Goal: Task Accomplishment & Management: Use online tool/utility

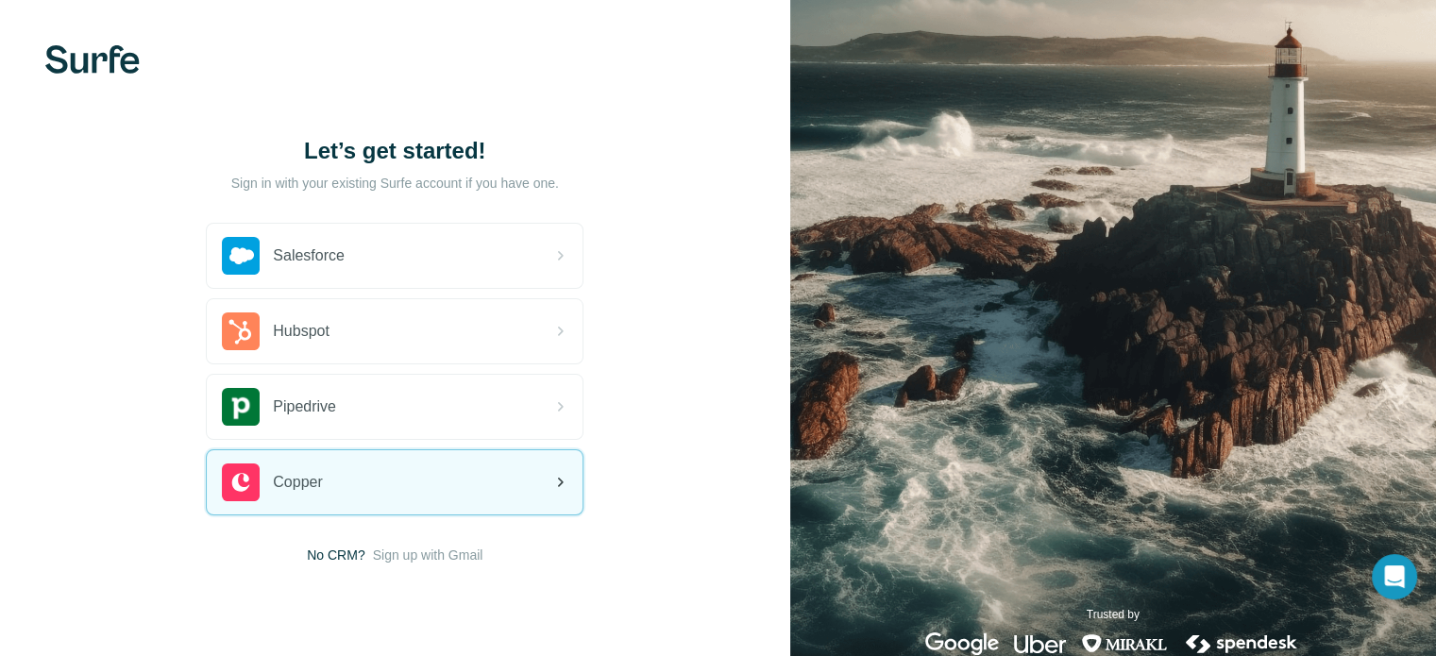
click at [483, 482] on div "Copper" at bounding box center [395, 482] width 376 height 64
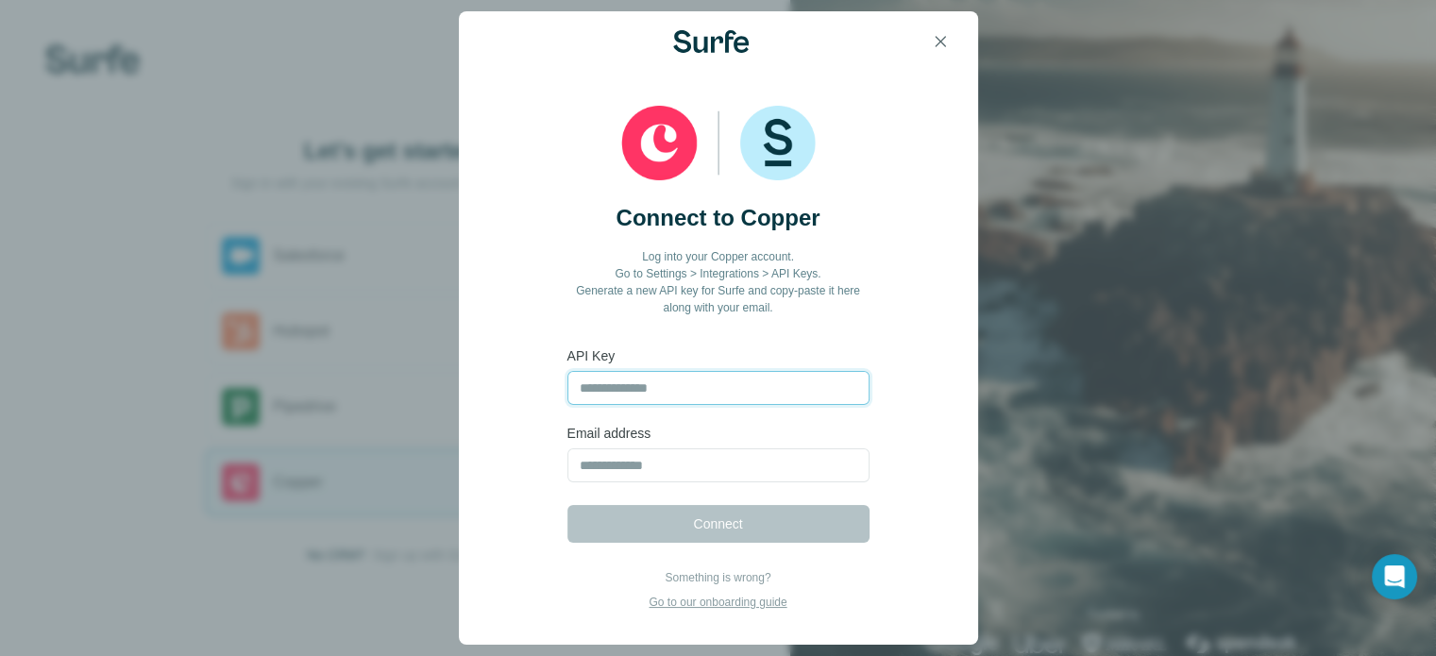
paste input "**********"
type input "**********"
click at [683, 455] on input "email" at bounding box center [718, 465] width 302 height 34
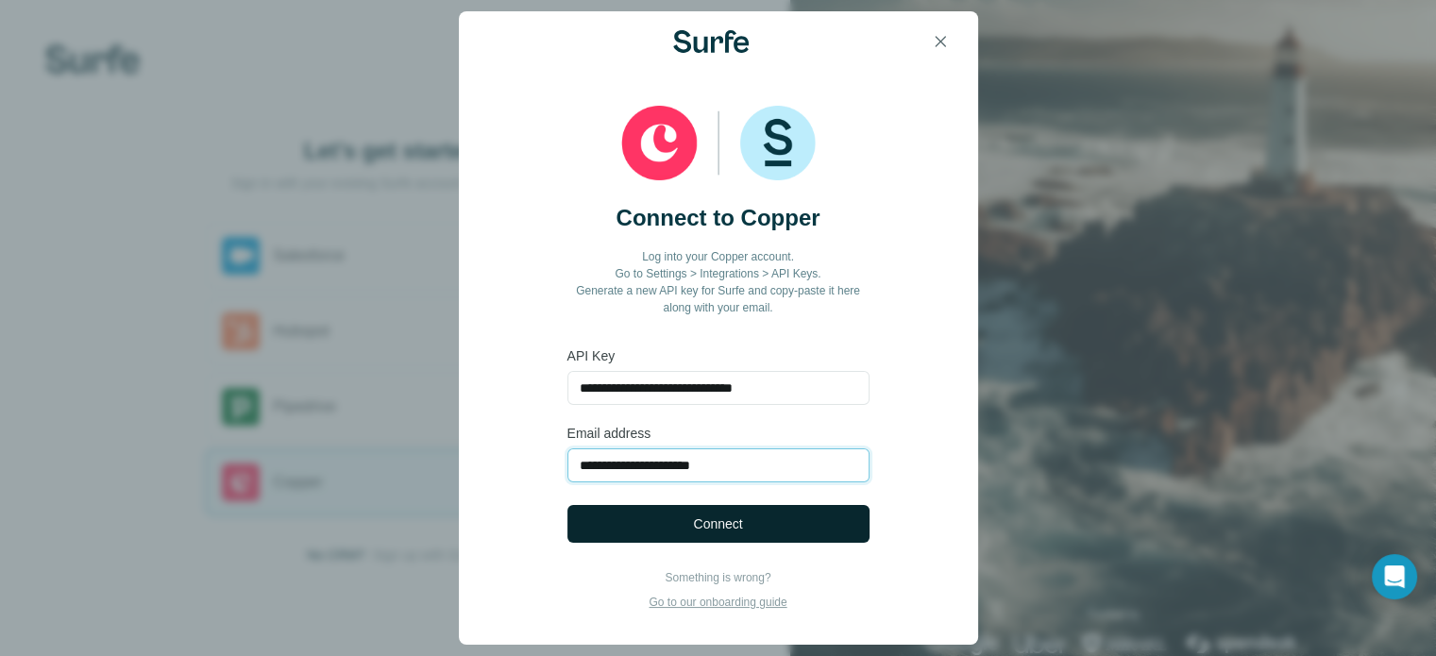
type input "**********"
click at [710, 528] on span "Connect" at bounding box center [717, 523] width 49 height 19
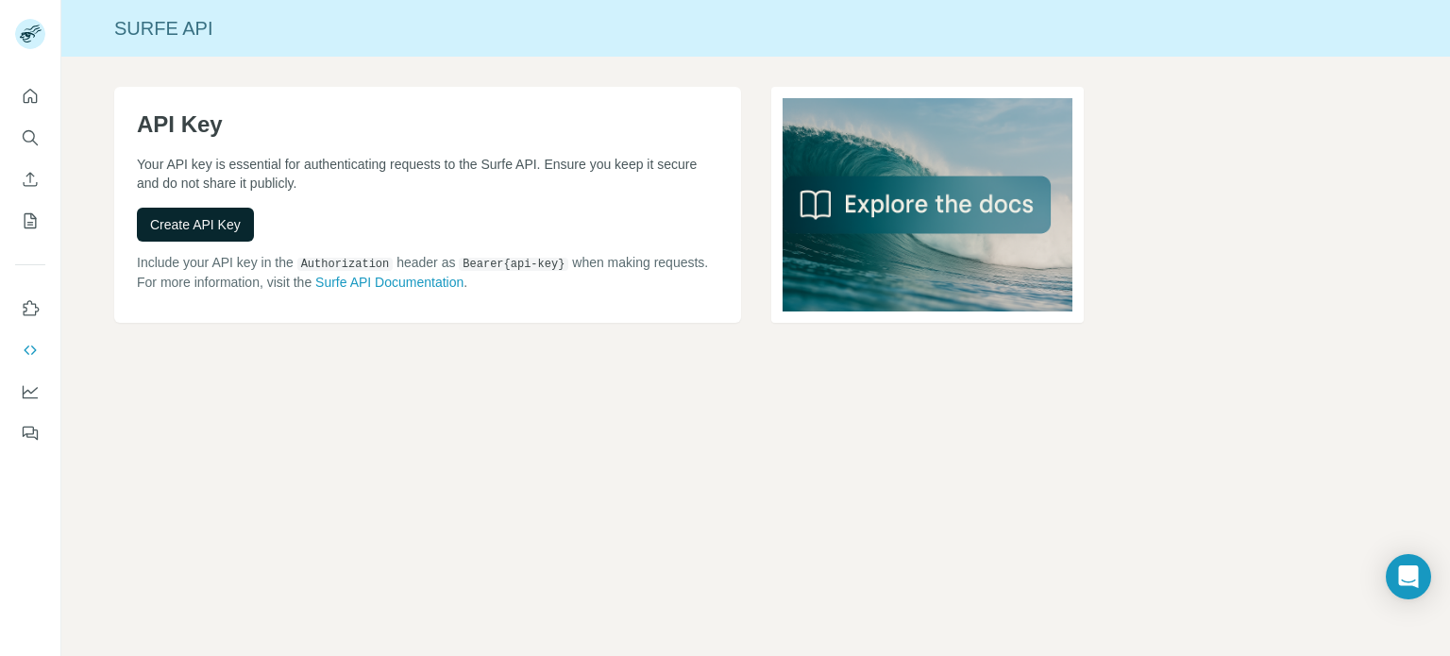
click at [200, 235] on button "Create API Key" at bounding box center [195, 225] width 117 height 34
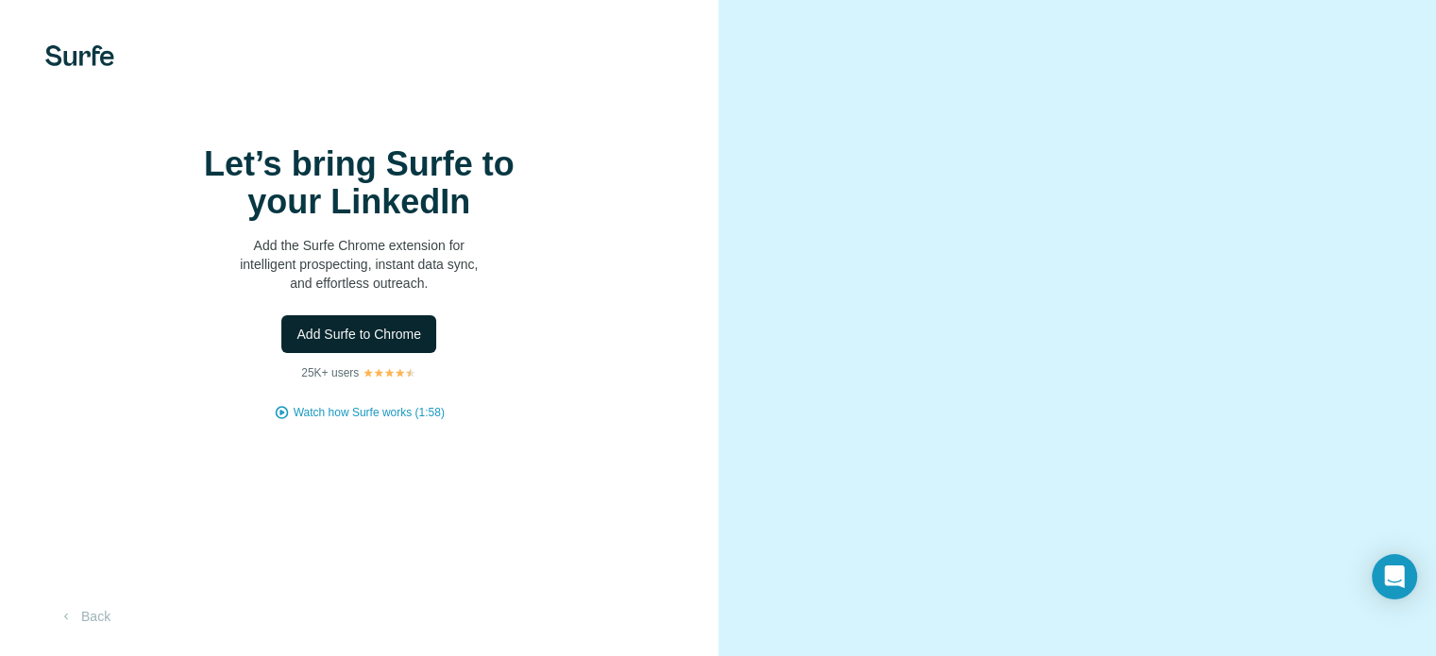
click at [378, 344] on span "Add Surfe to Chrome" at bounding box center [358, 334] width 125 height 19
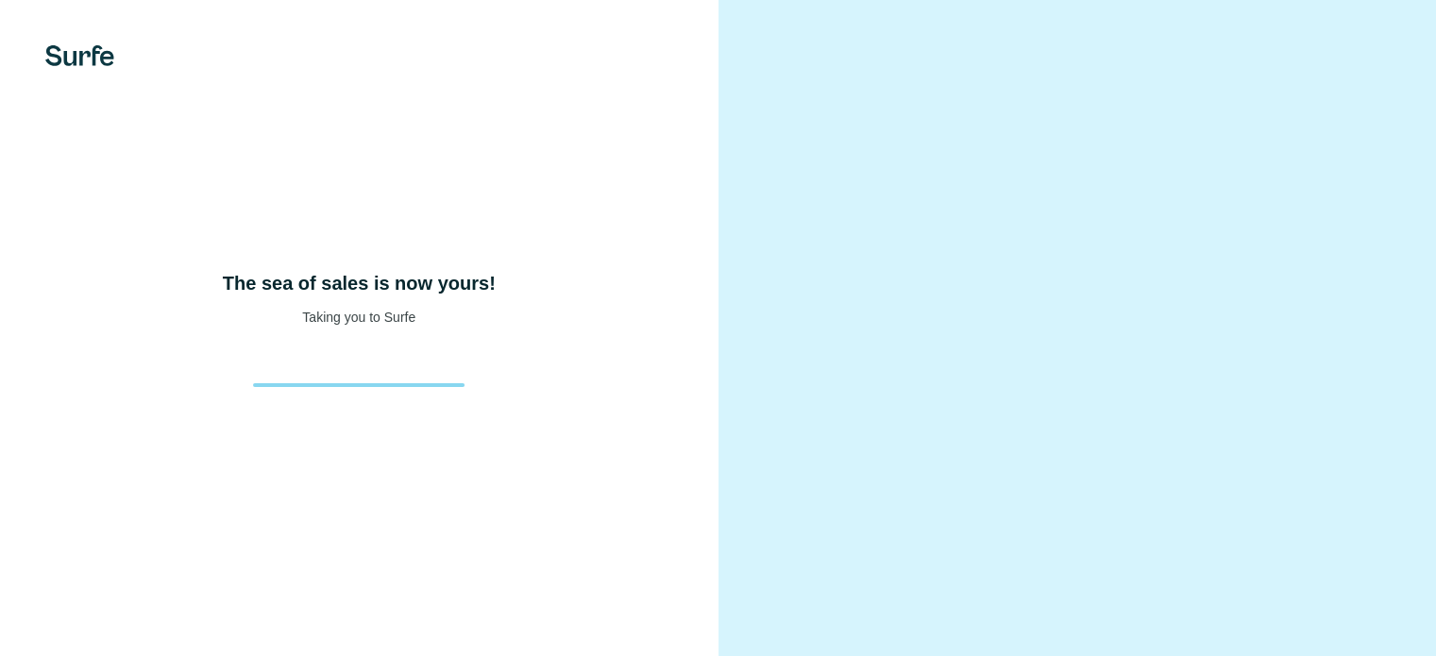
drag, startPoint x: 0, startPoint y: 0, endPoint x: 939, endPoint y: 341, distance: 999.0
click at [939, 341] on video at bounding box center [1077, 328] width 613 height 306
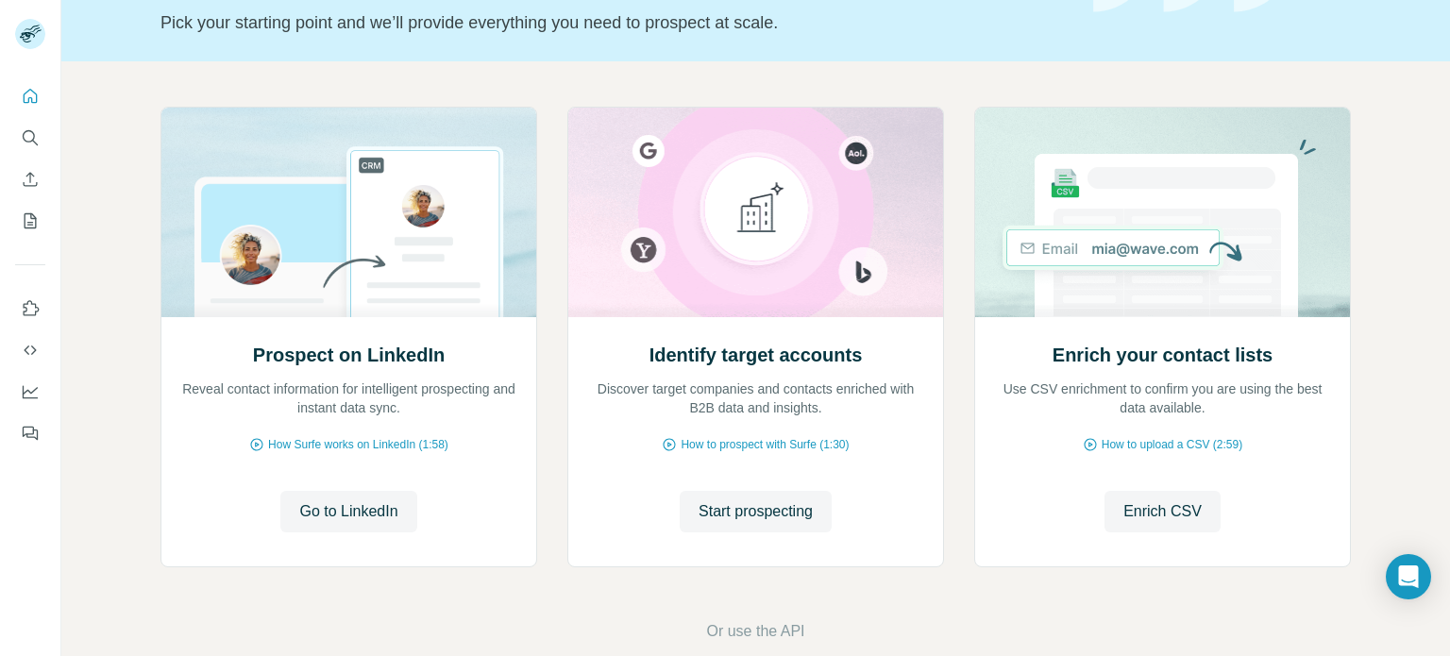
scroll to position [126, 0]
click at [333, 529] on button "Go to LinkedIn" at bounding box center [348, 513] width 136 height 42
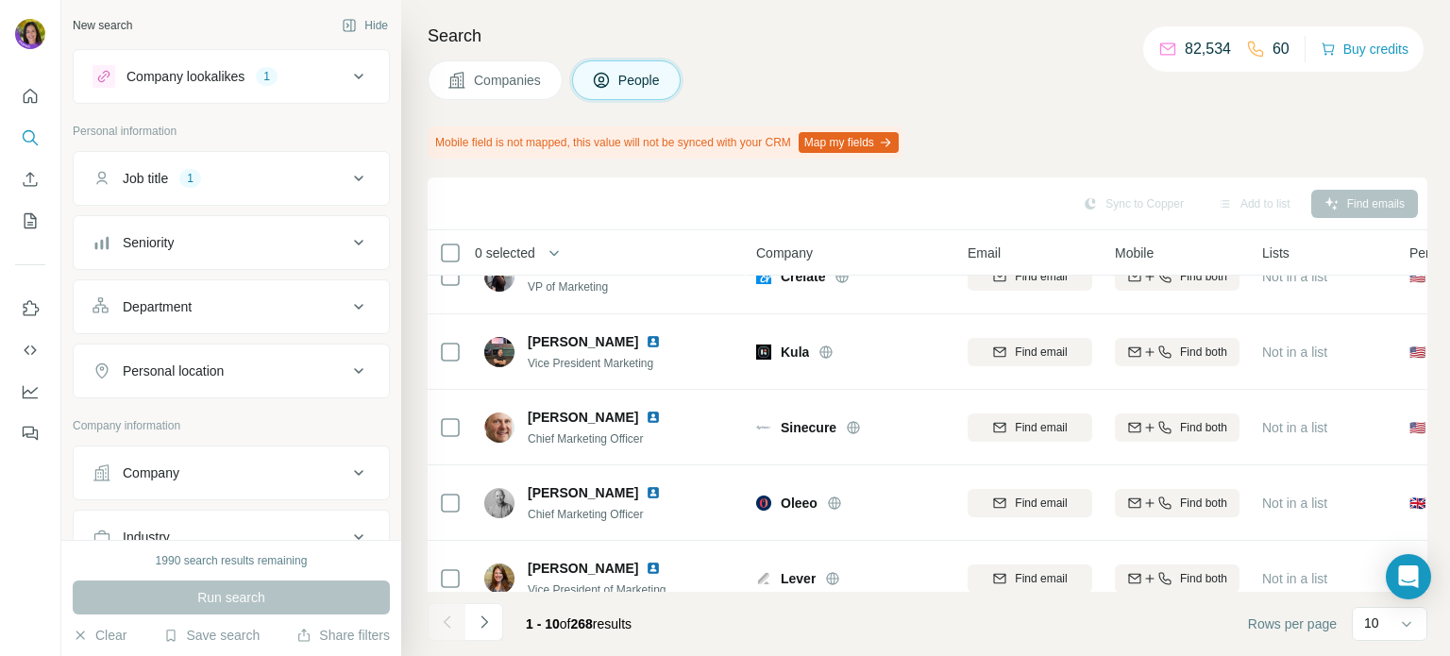
scroll to position [38, 0]
click at [349, 170] on icon at bounding box center [358, 178] width 23 height 23
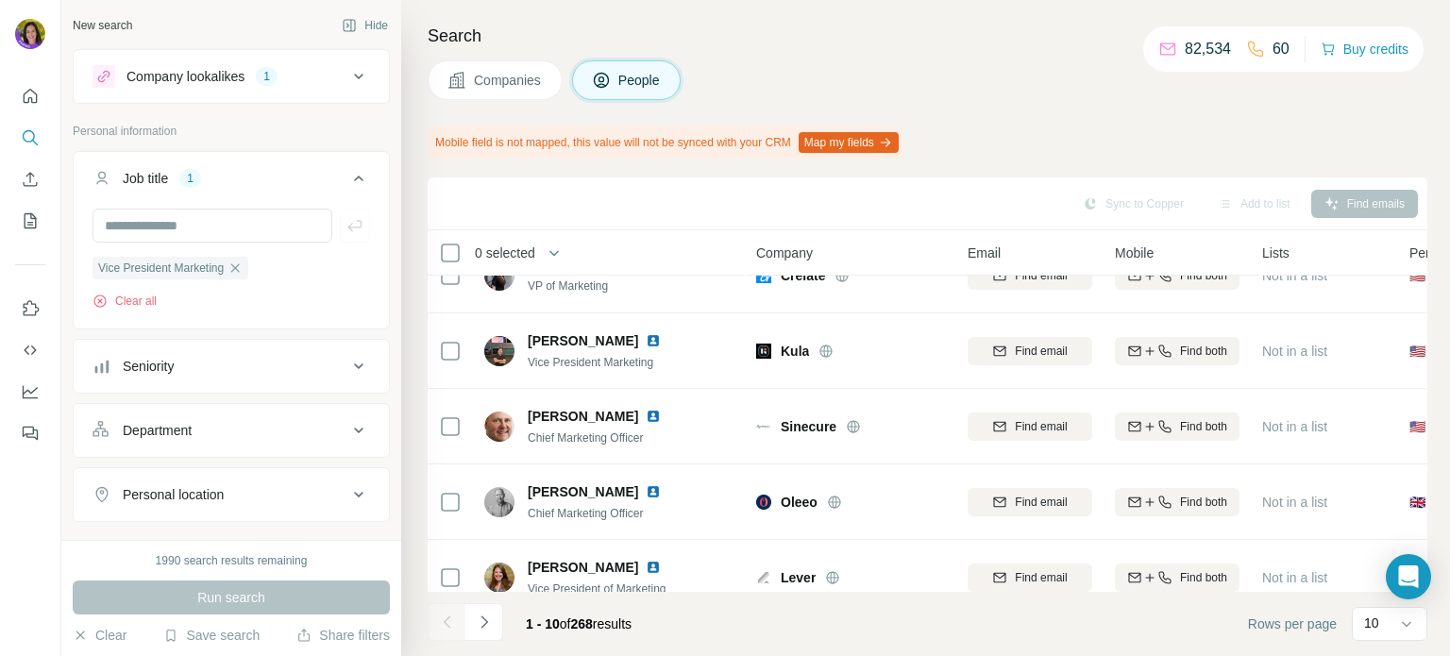
scroll to position [91, 0]
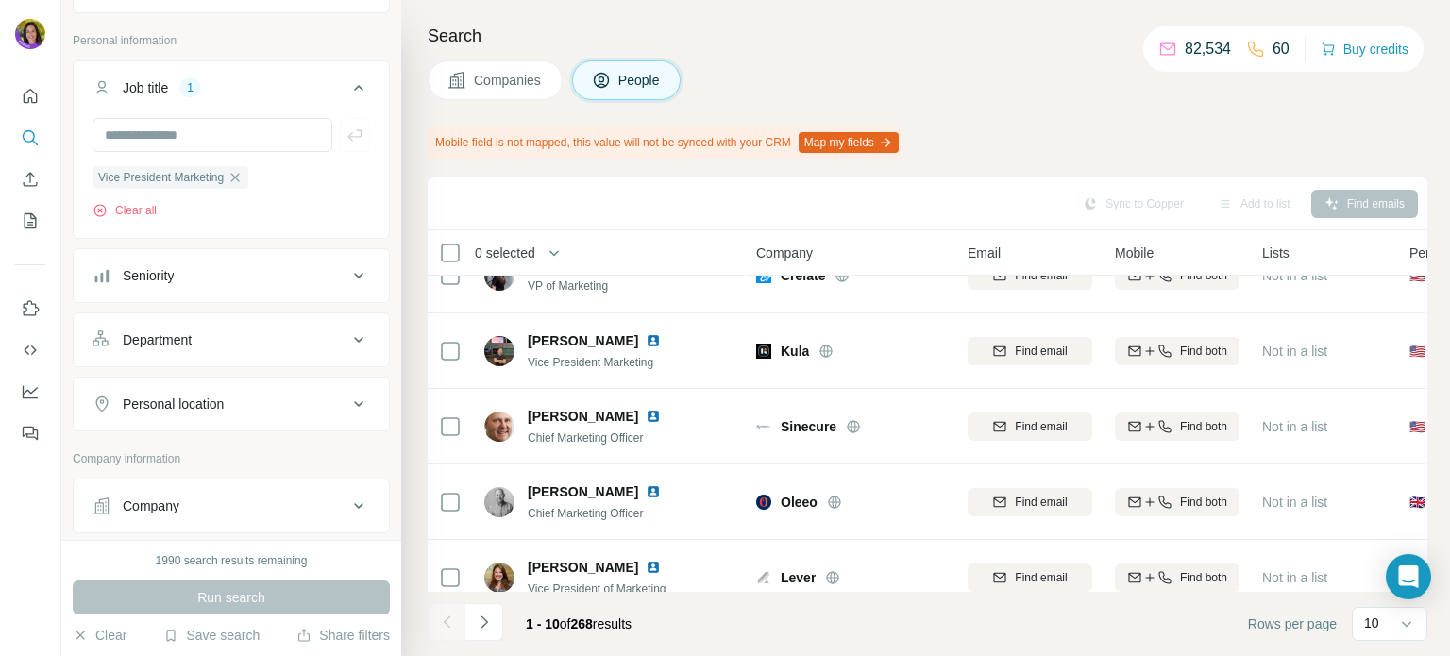
click at [347, 279] on icon at bounding box center [358, 275] width 23 height 23
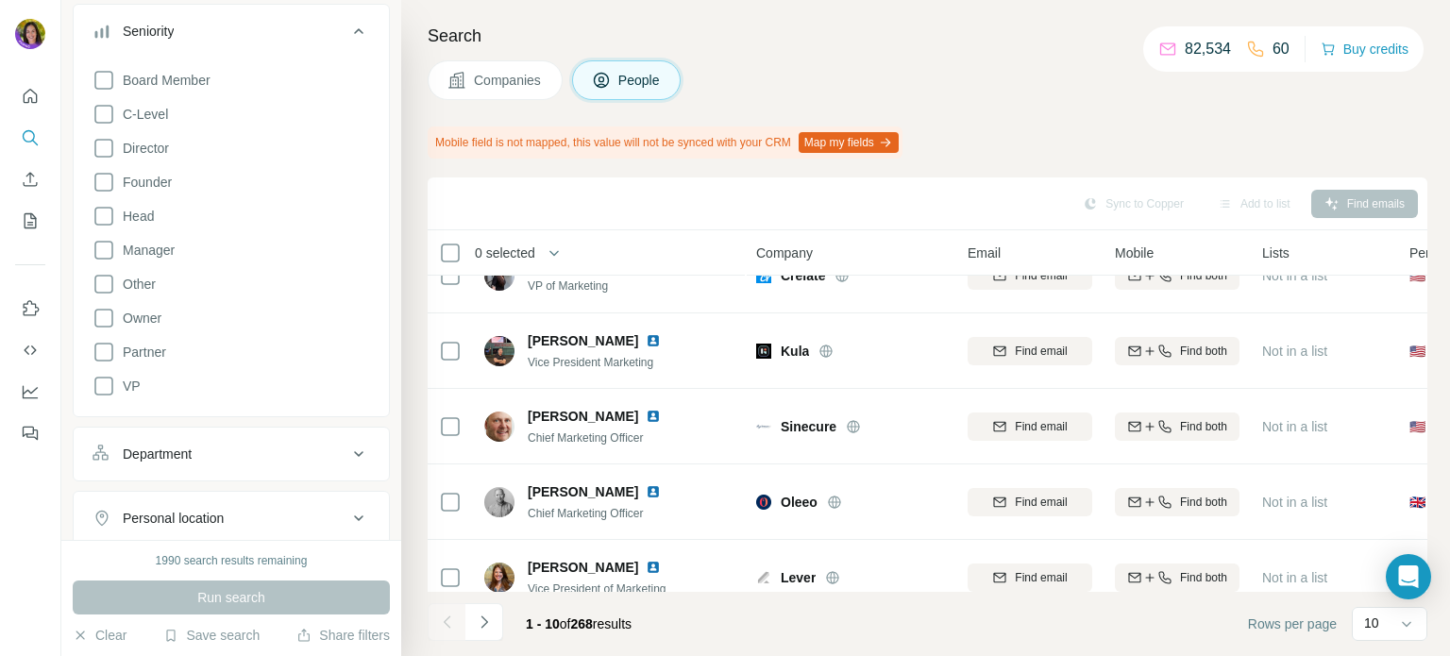
scroll to position [338, 0]
click at [355, 452] on icon at bounding box center [358, 451] width 23 height 23
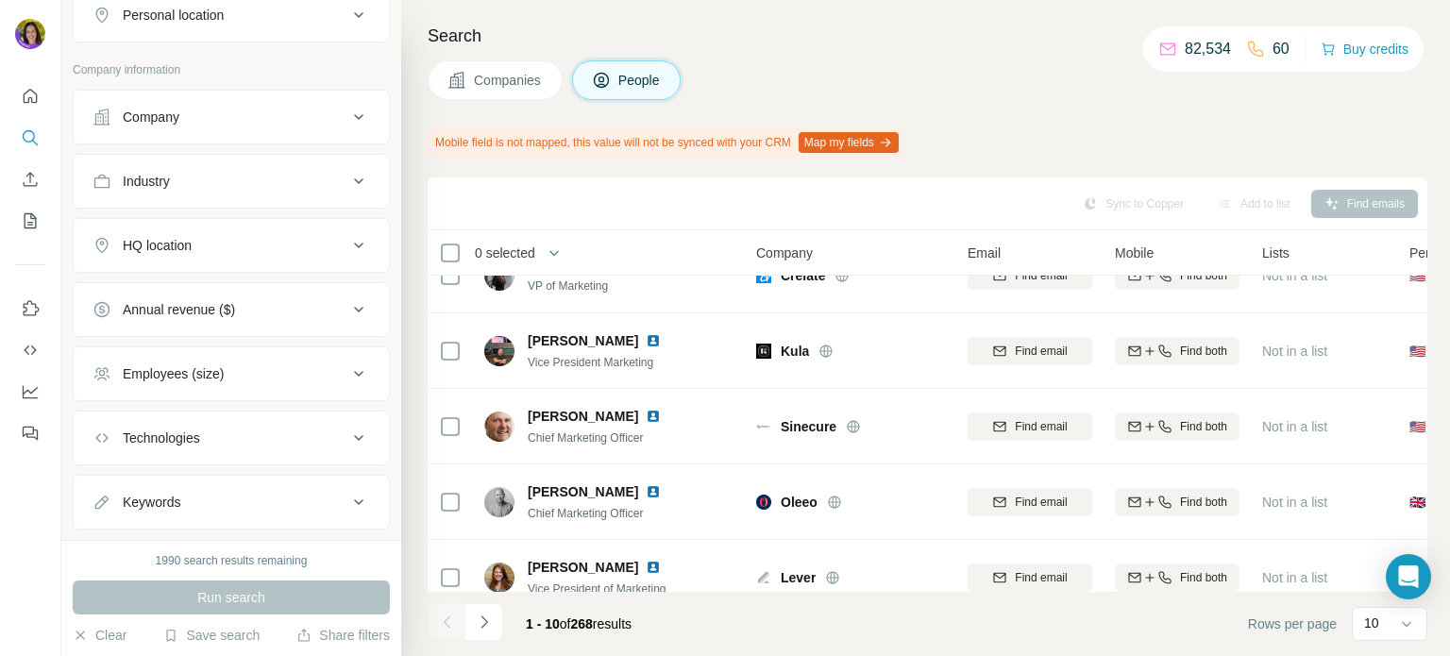
scroll to position [893, 0]
click at [347, 121] on icon at bounding box center [358, 119] width 23 height 23
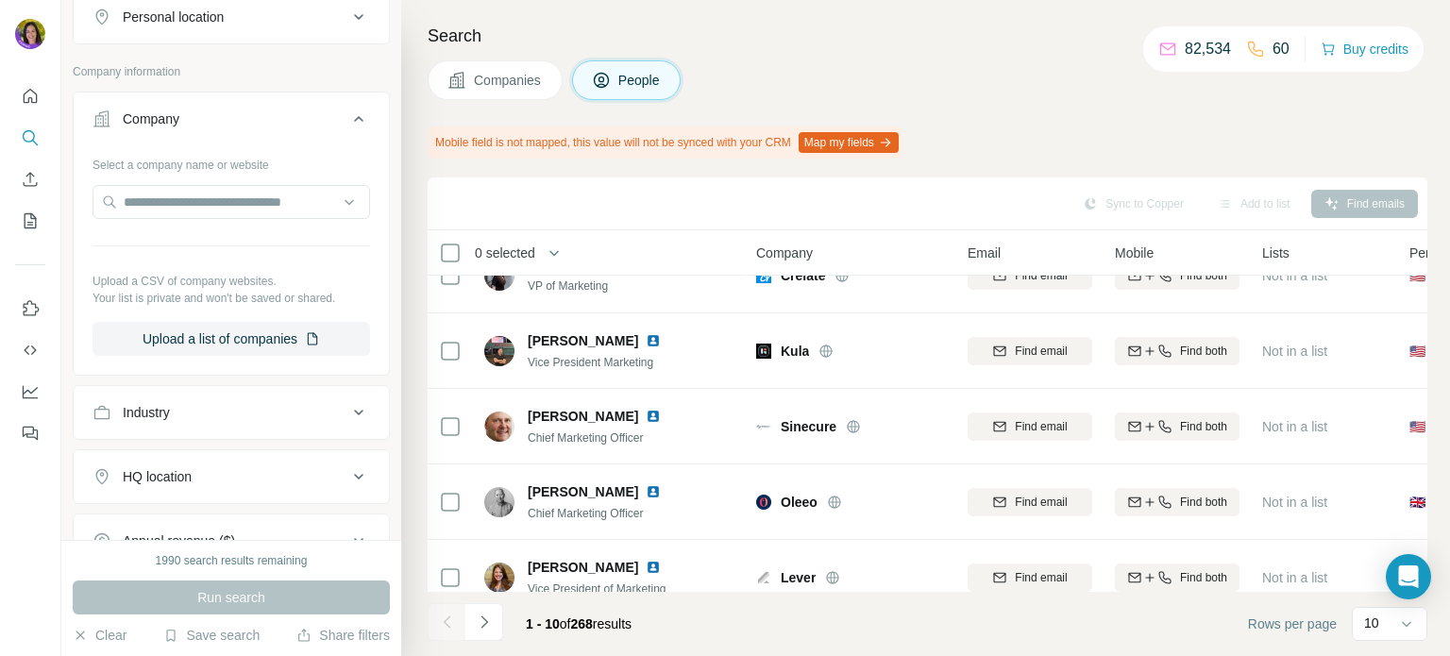
click at [347, 111] on icon at bounding box center [358, 119] width 23 height 23
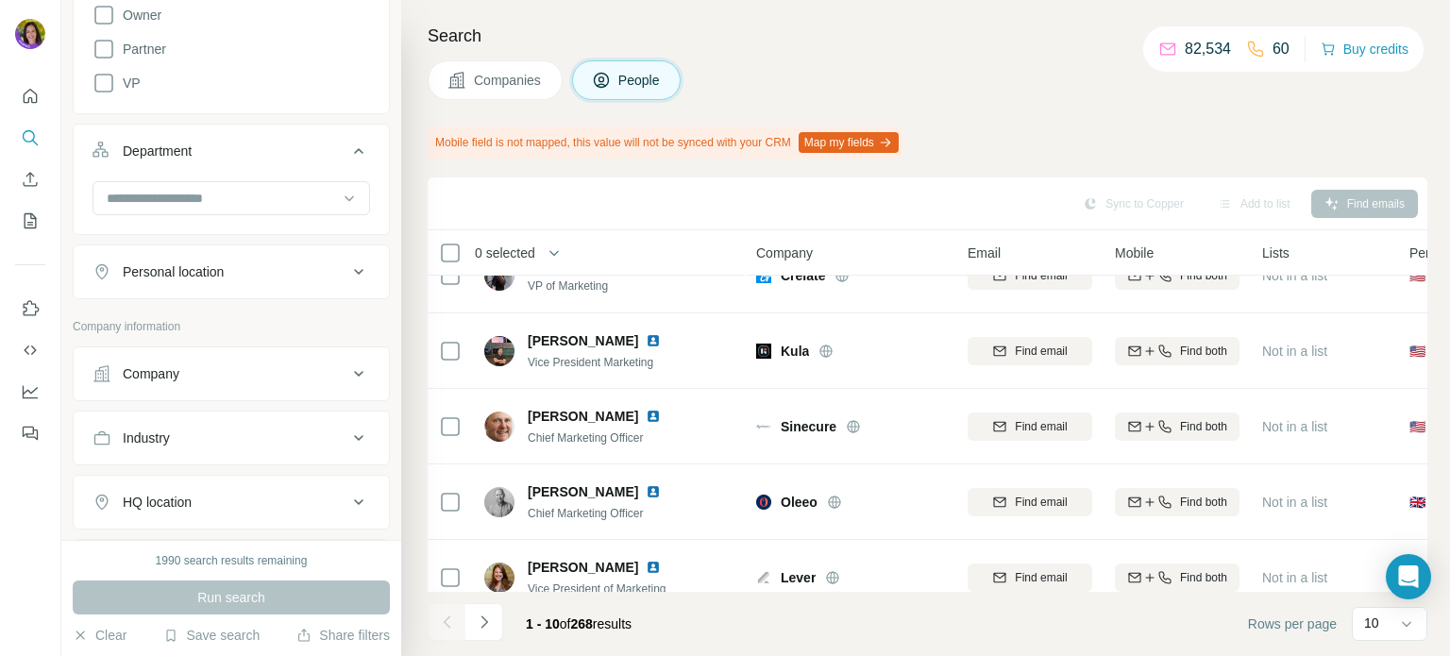
scroll to position [604, 0]
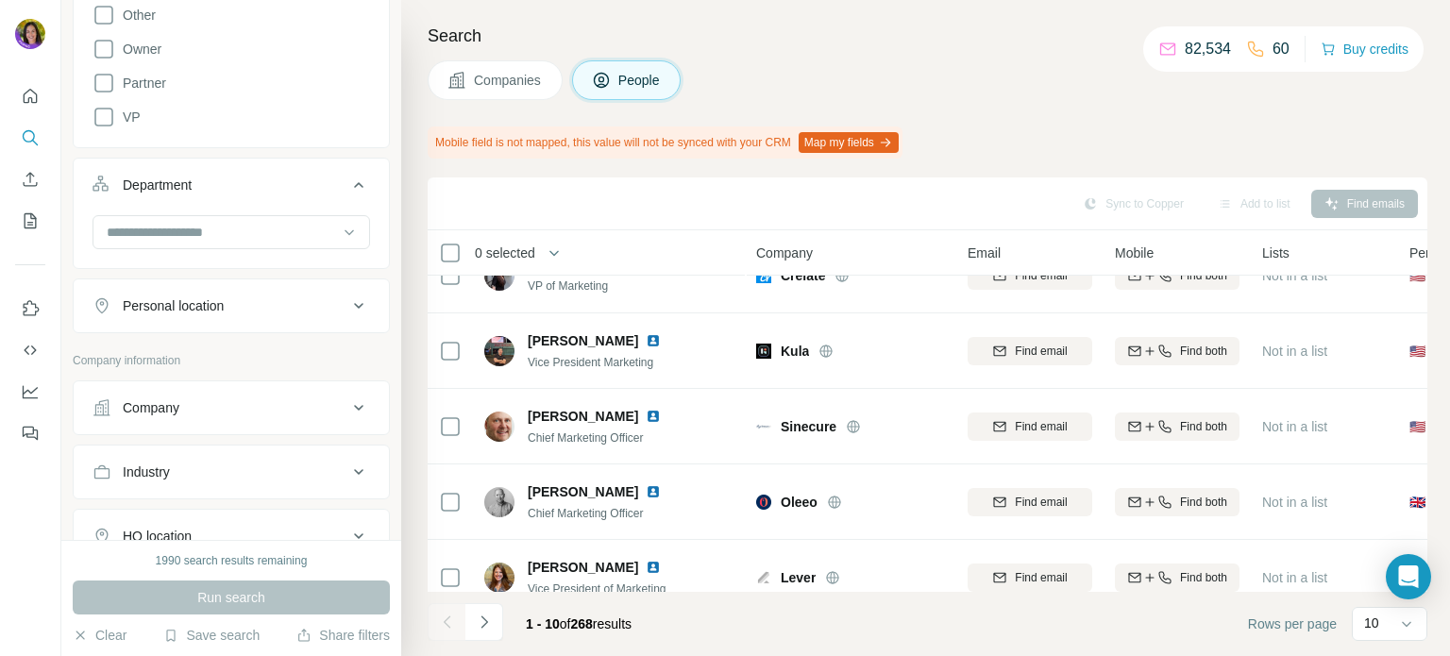
click at [351, 187] on icon at bounding box center [358, 185] width 23 height 23
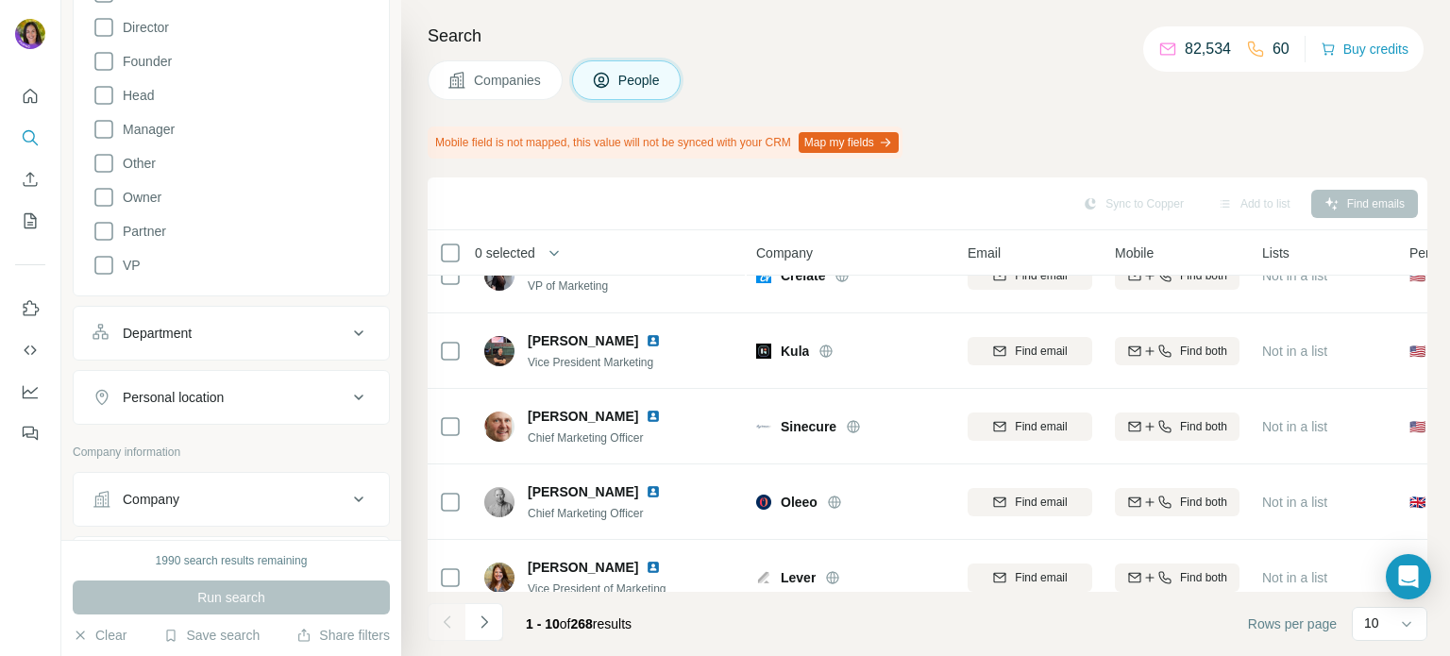
scroll to position [531, 0]
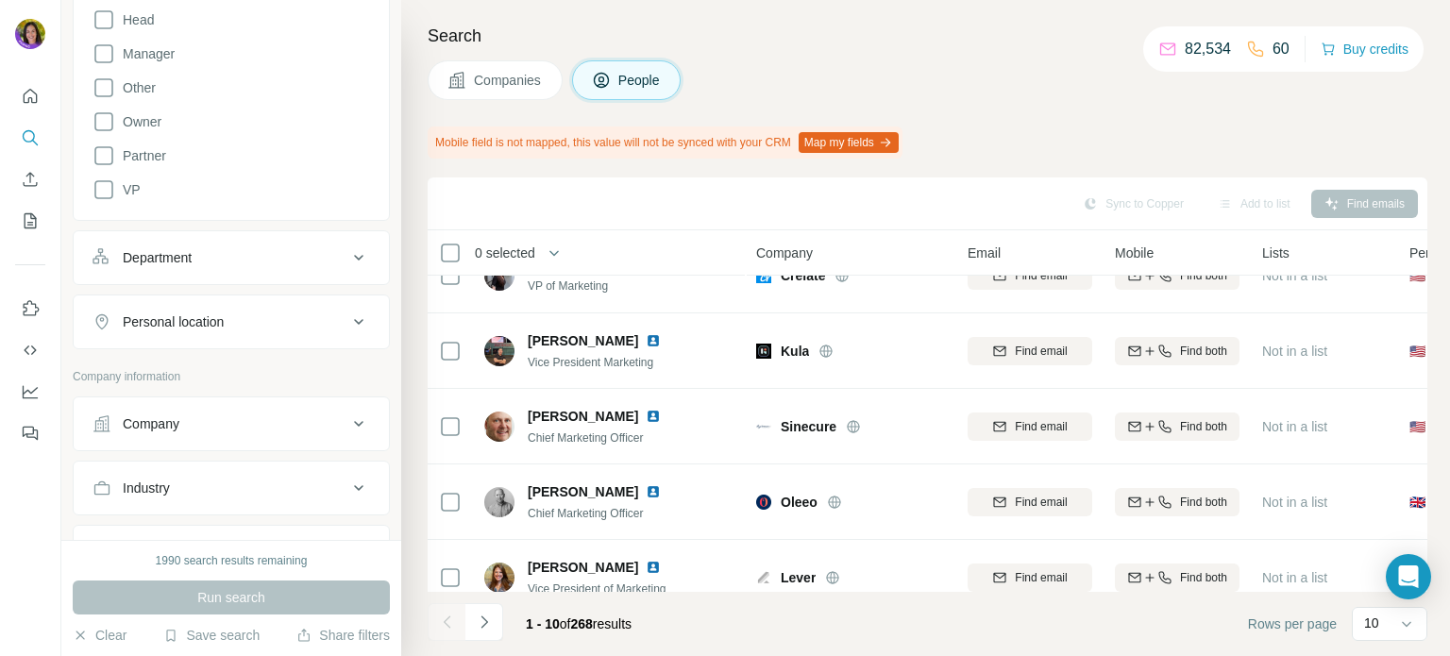
click at [347, 328] on icon at bounding box center [358, 322] width 23 height 23
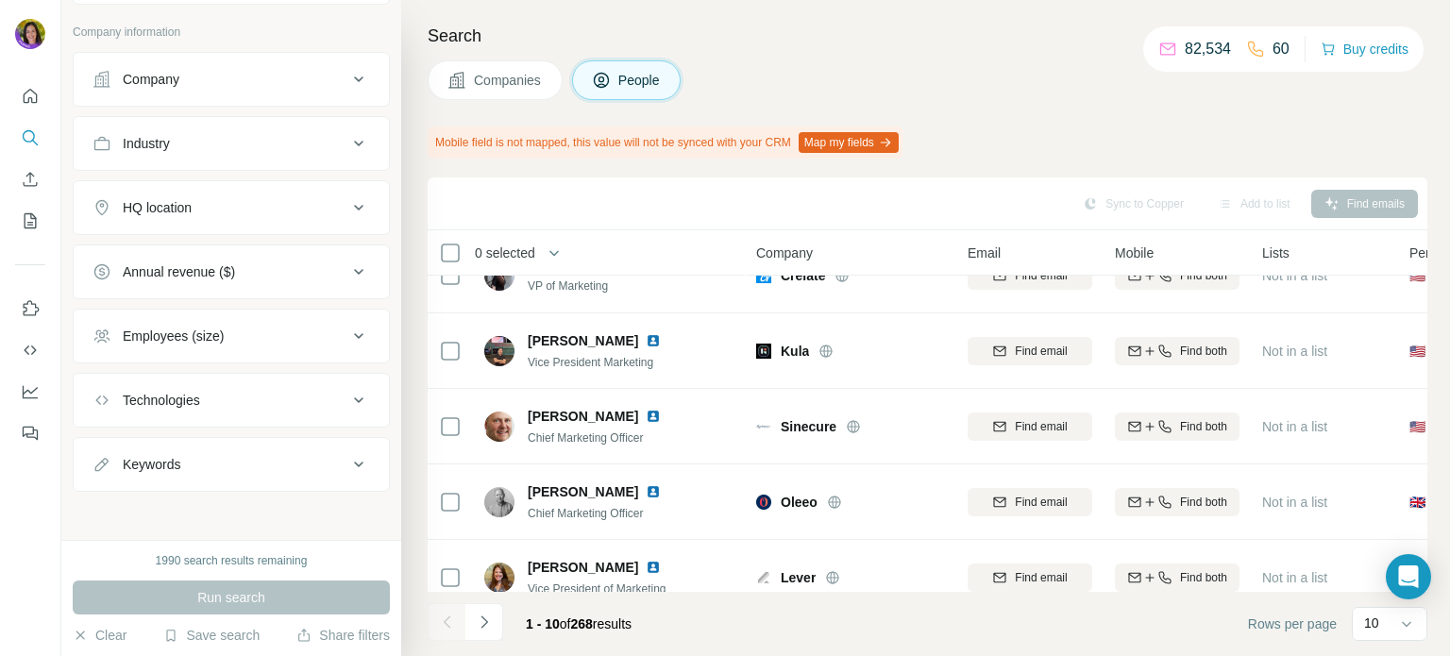
scroll to position [932, 0]
click at [348, 463] on icon at bounding box center [358, 465] width 23 height 23
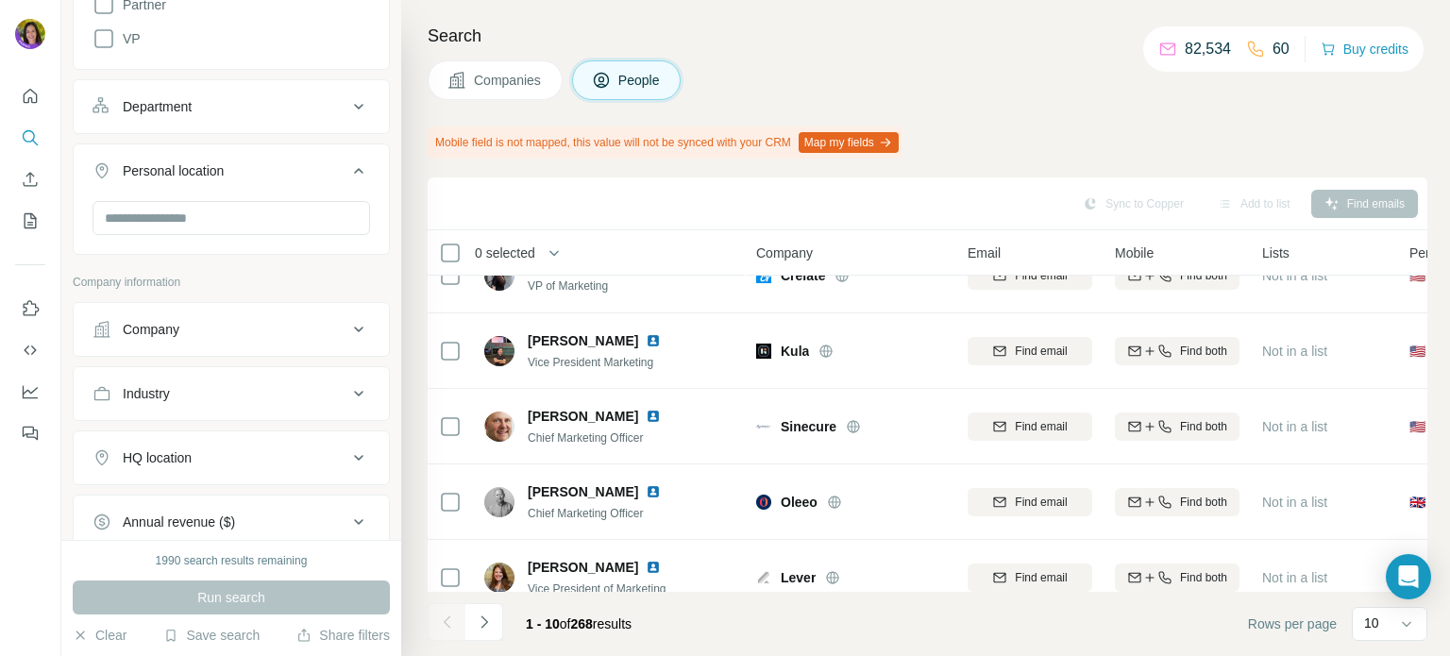
scroll to position [680, 0]
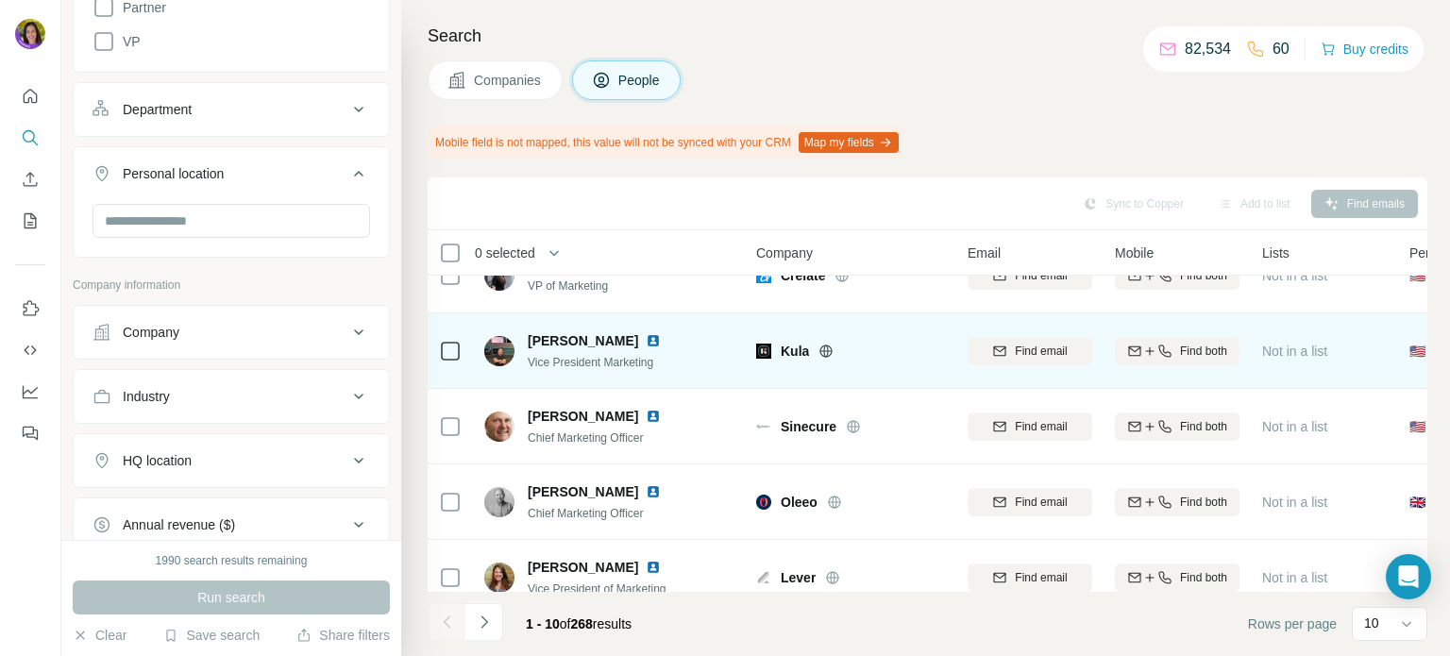
click at [793, 351] on span "Kula" at bounding box center [795, 351] width 28 height 19
click at [824, 353] on icon at bounding box center [825, 351] width 15 height 15
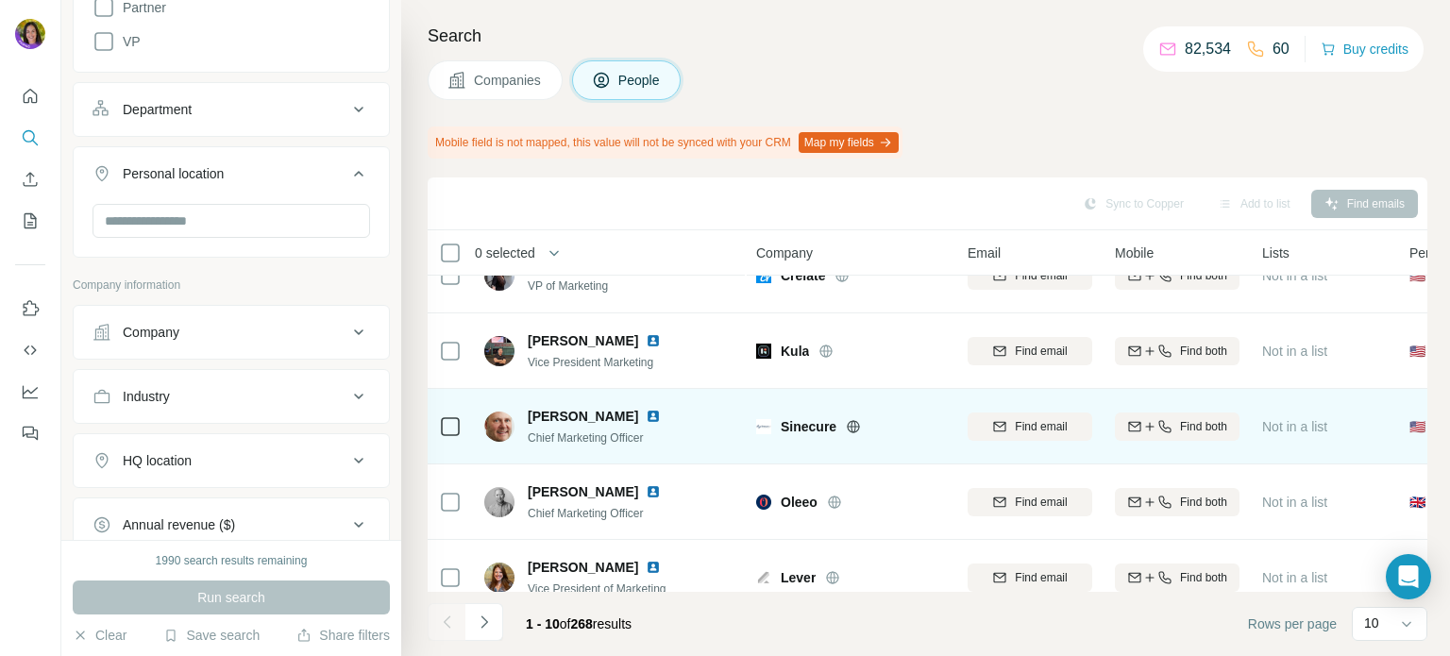
scroll to position [0, 0]
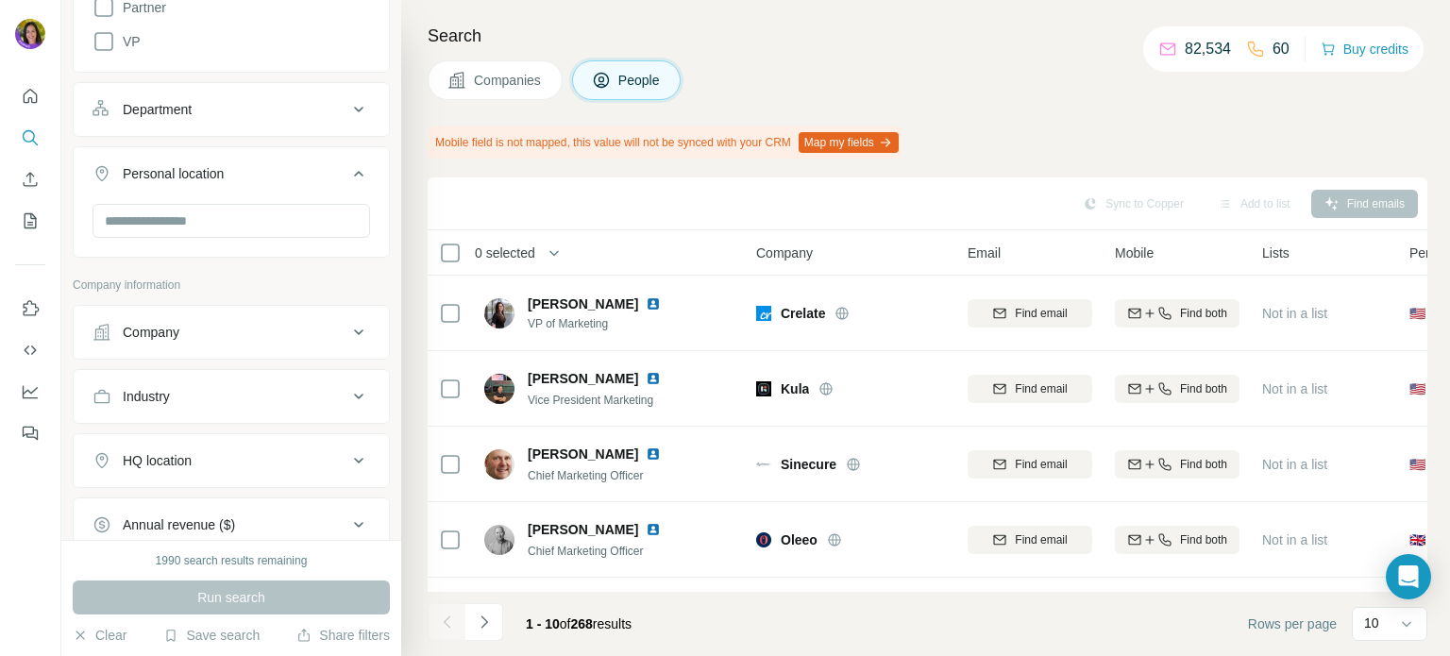
click at [347, 329] on icon at bounding box center [358, 332] width 23 height 23
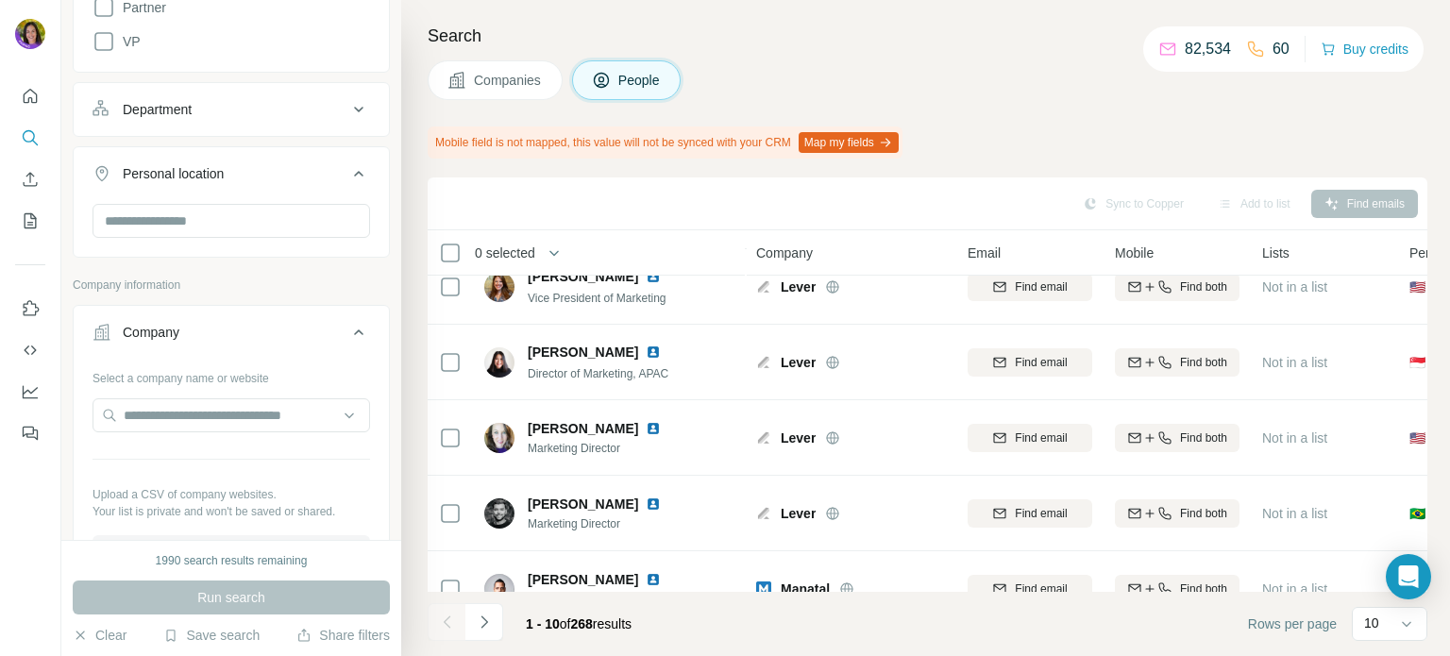
scroll to position [447, 0]
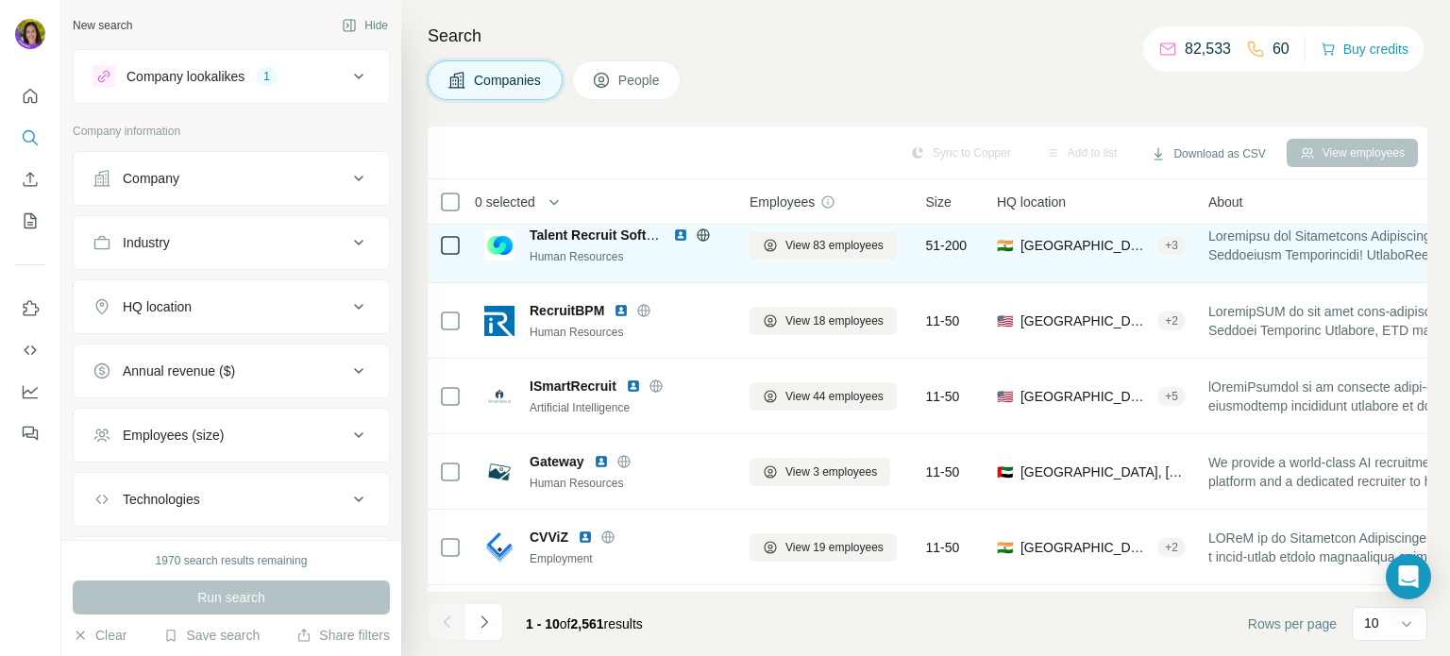
scroll to position [155, 10]
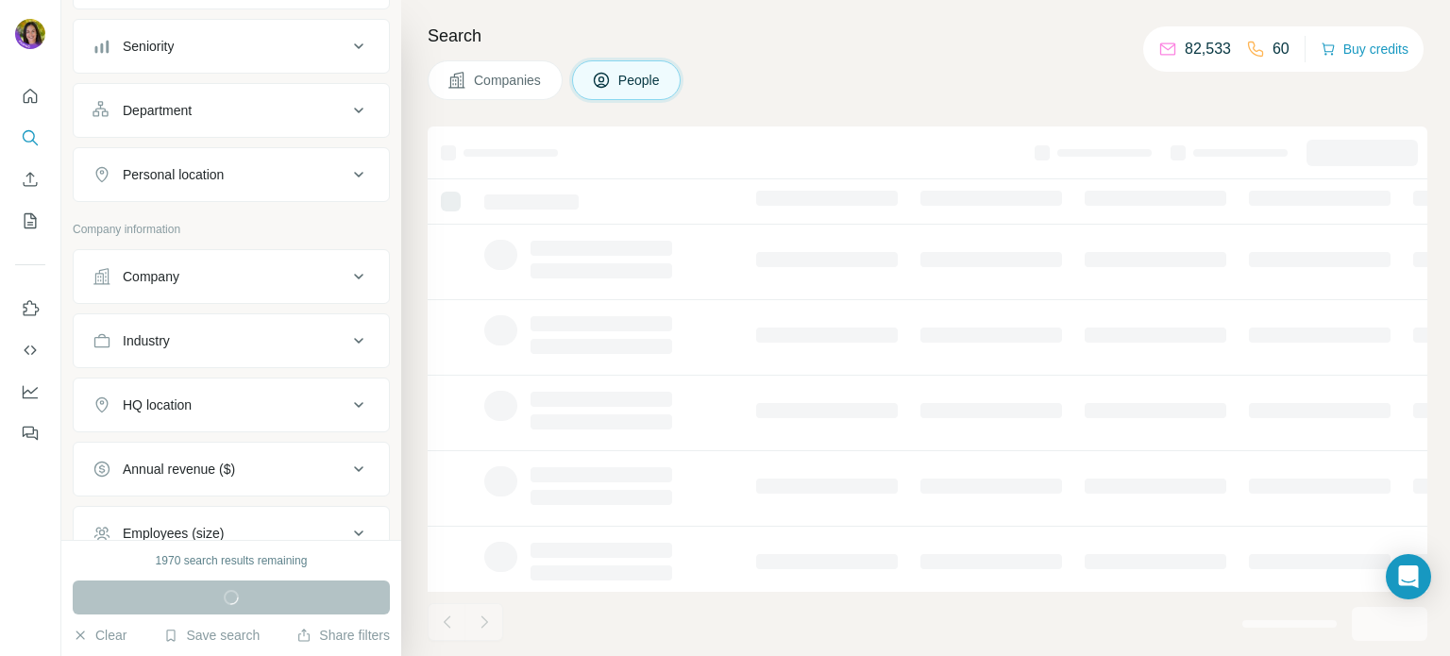
scroll to position [393, 0]
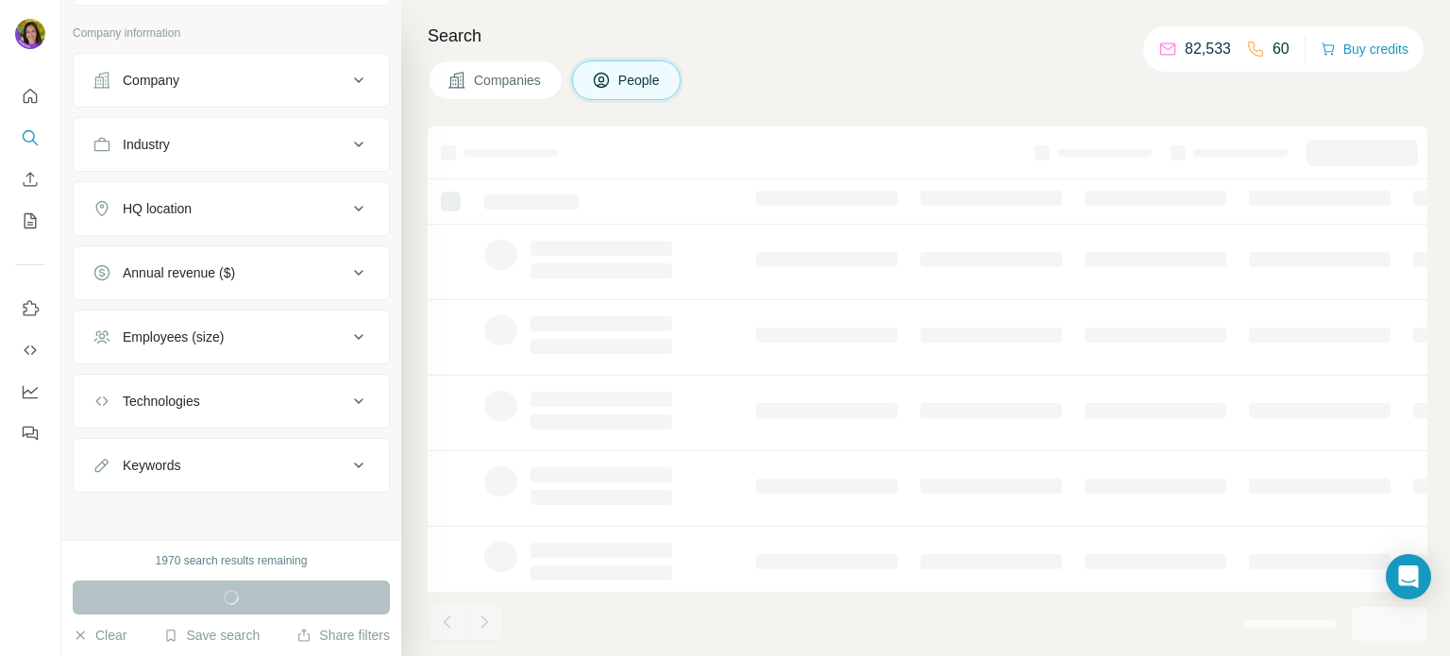
click at [347, 456] on icon at bounding box center [358, 465] width 23 height 23
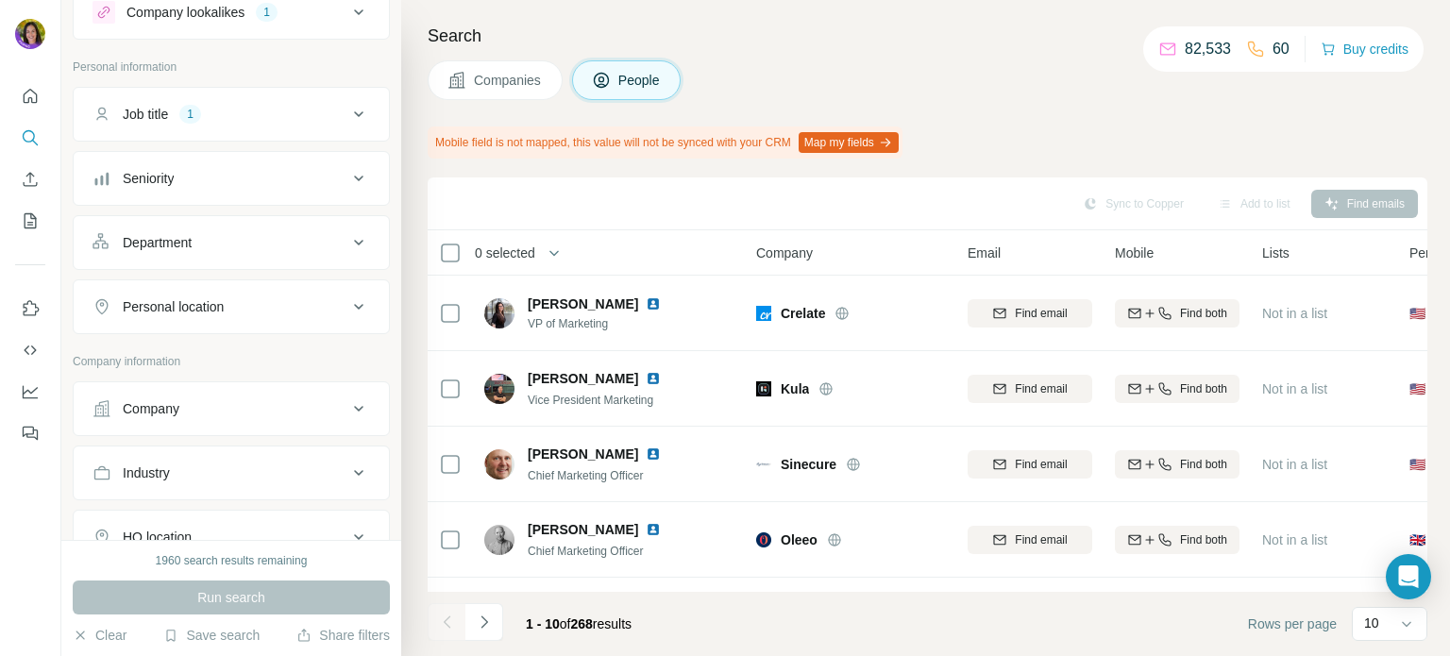
scroll to position [0, 0]
